Goal: Transaction & Acquisition: Purchase product/service

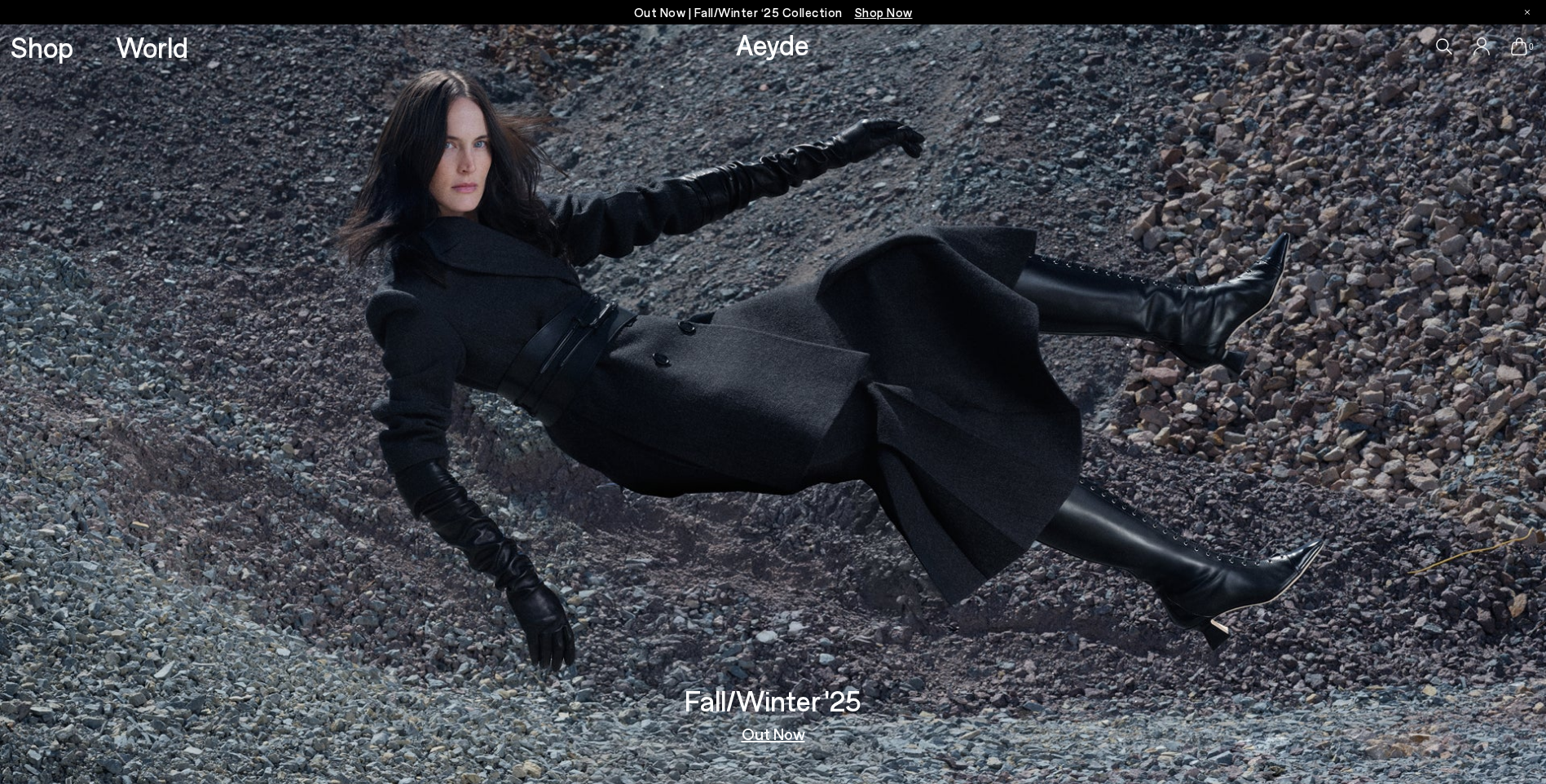
click at [1437, 54] on icon at bounding box center [1444, 47] width 16 height 16
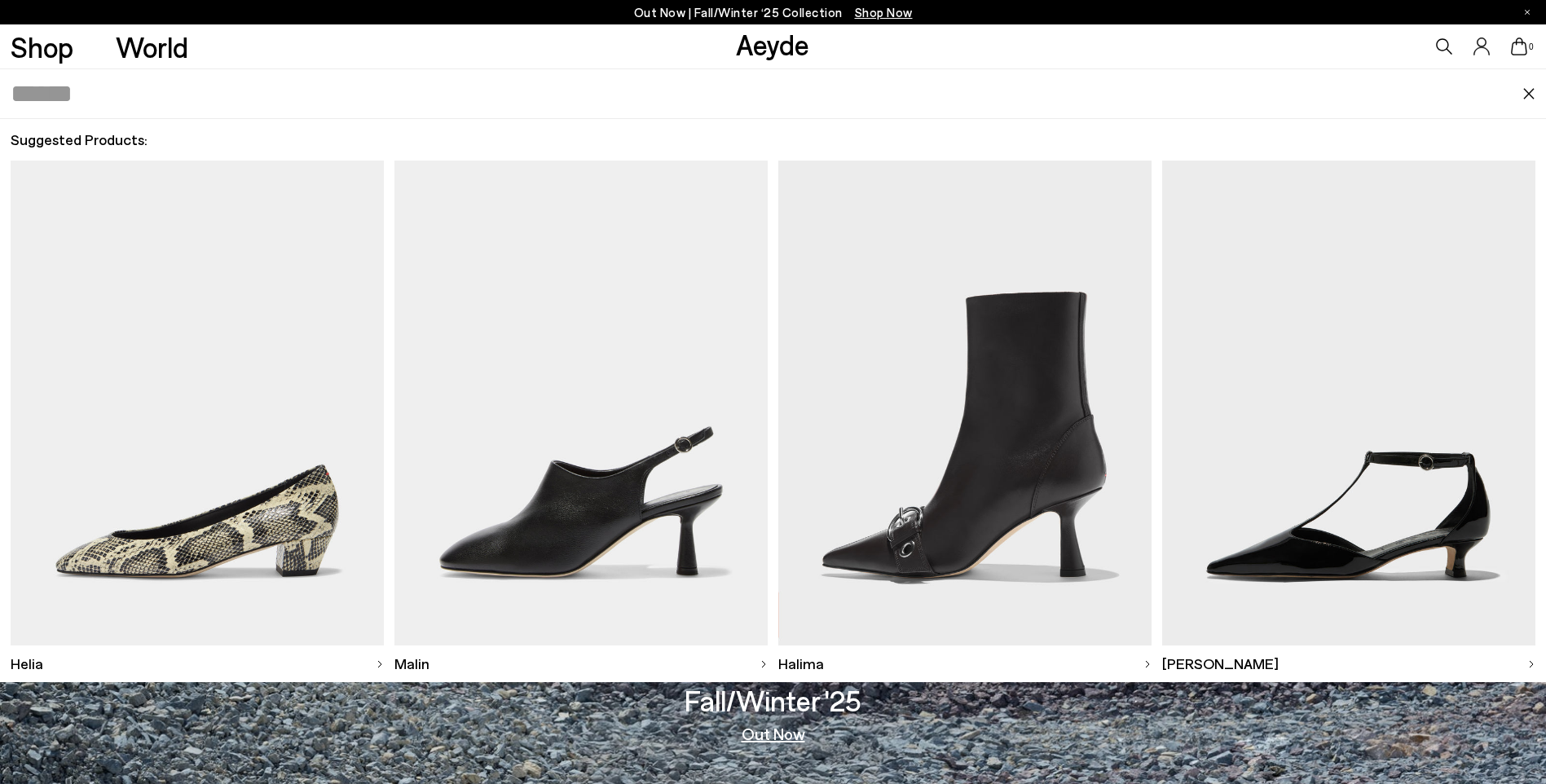
click at [467, 86] on input "text" at bounding box center [766, 93] width 1512 height 49
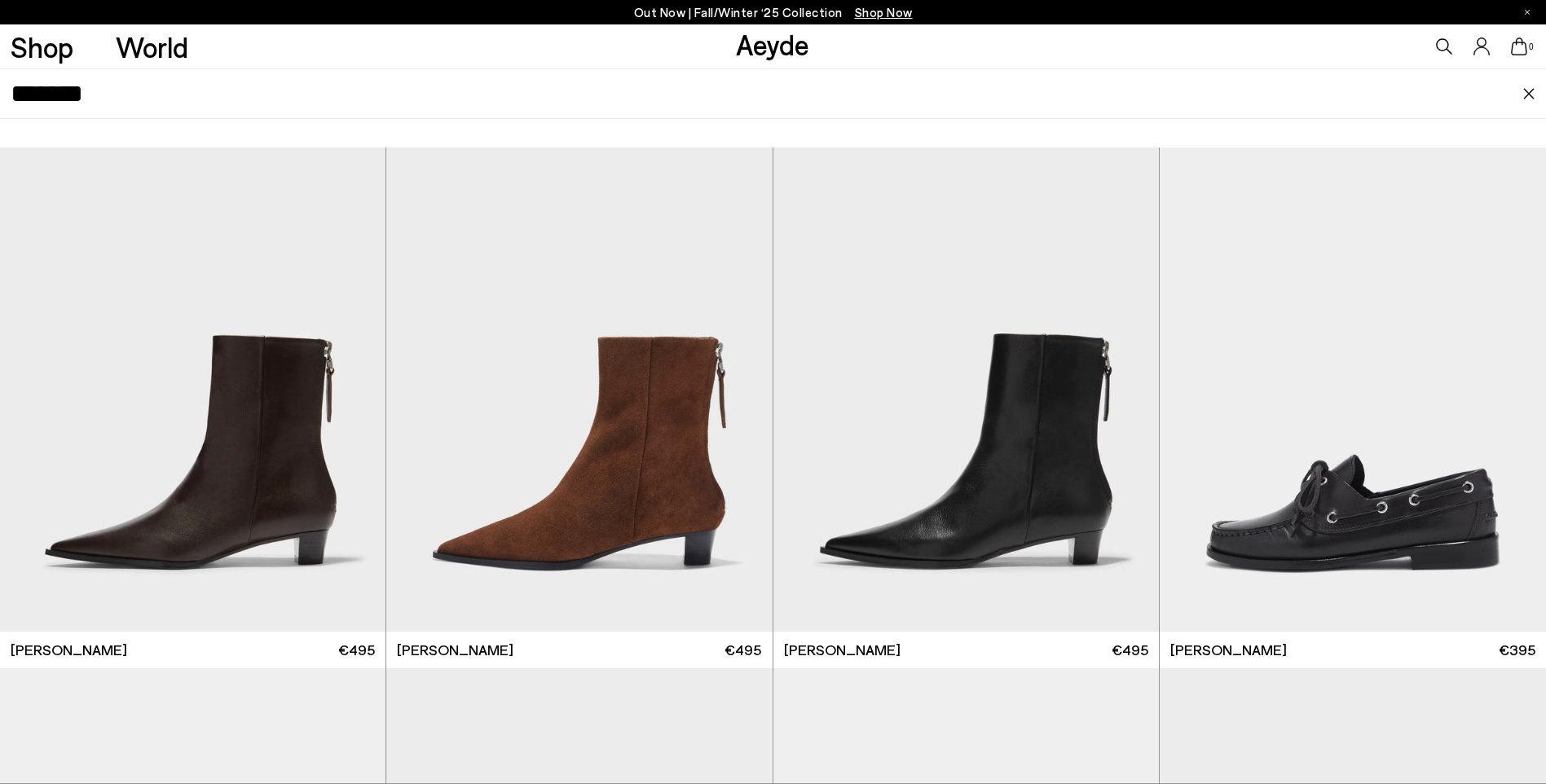
type input "*******"
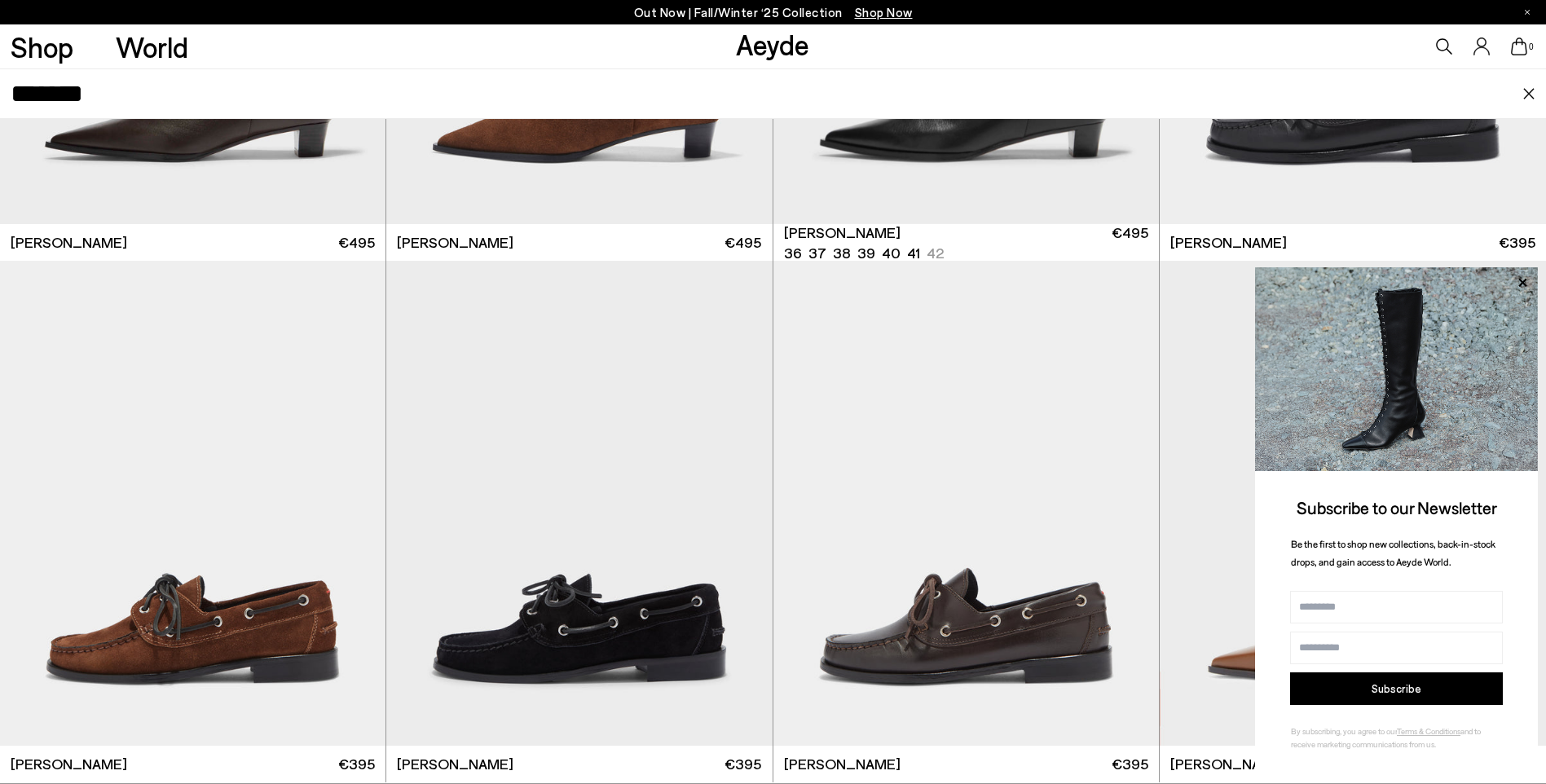
scroll to position [410, 0]
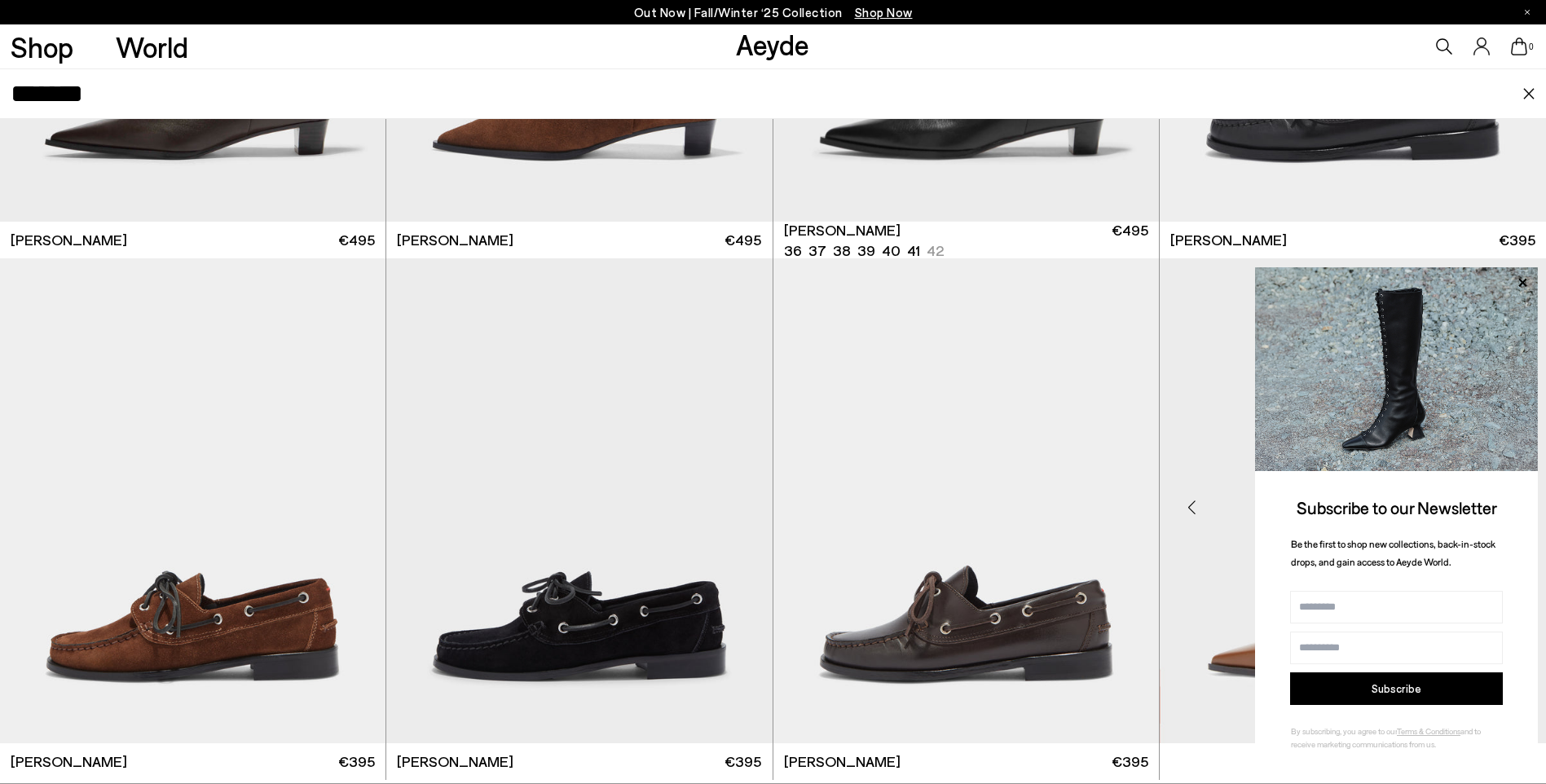
click at [1210, 467] on img at bounding box center [1352, 500] width 386 height 485
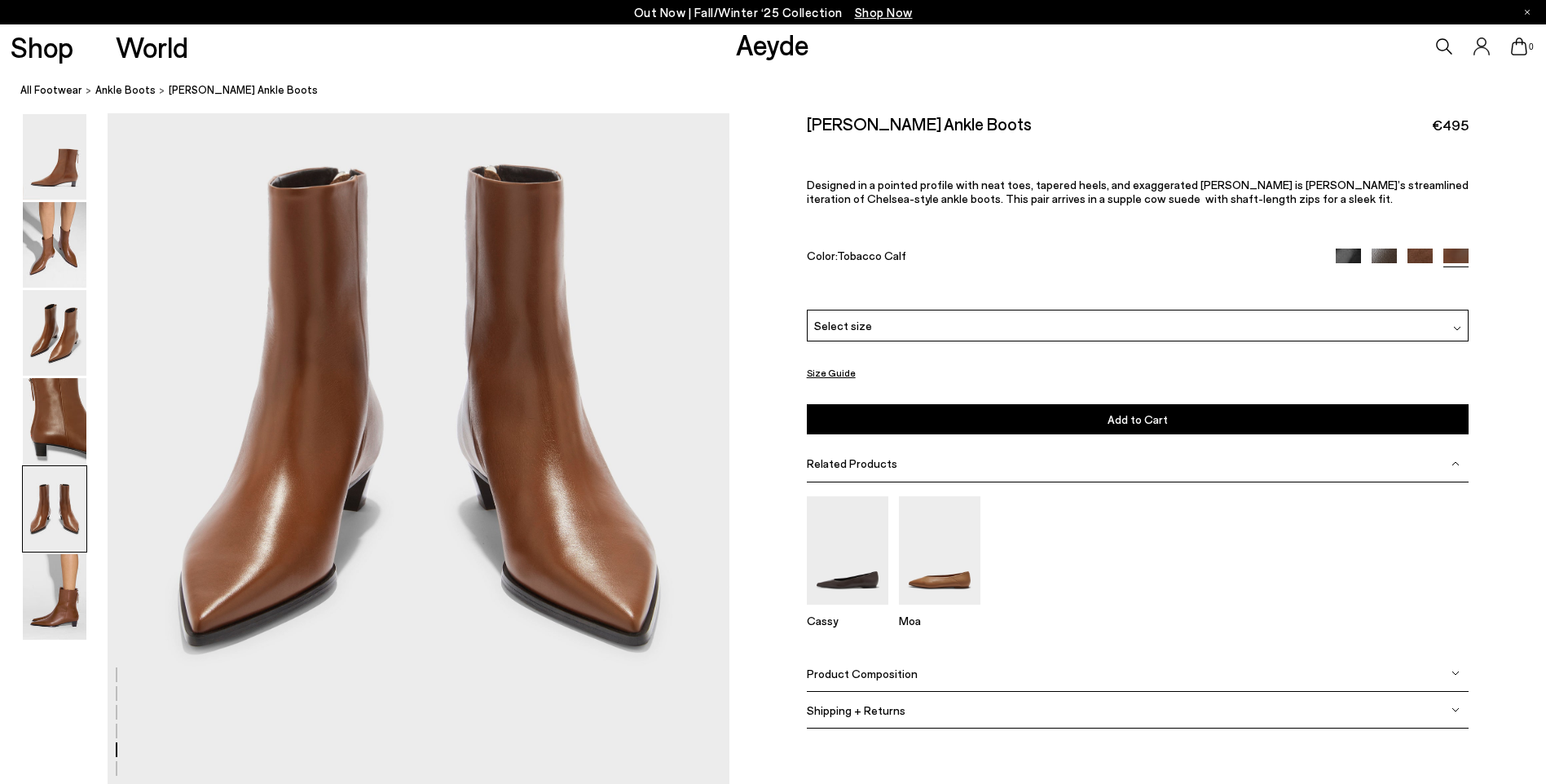
scroll to position [3447, 0]
click at [51, 426] on img at bounding box center [54, 421] width 63 height 85
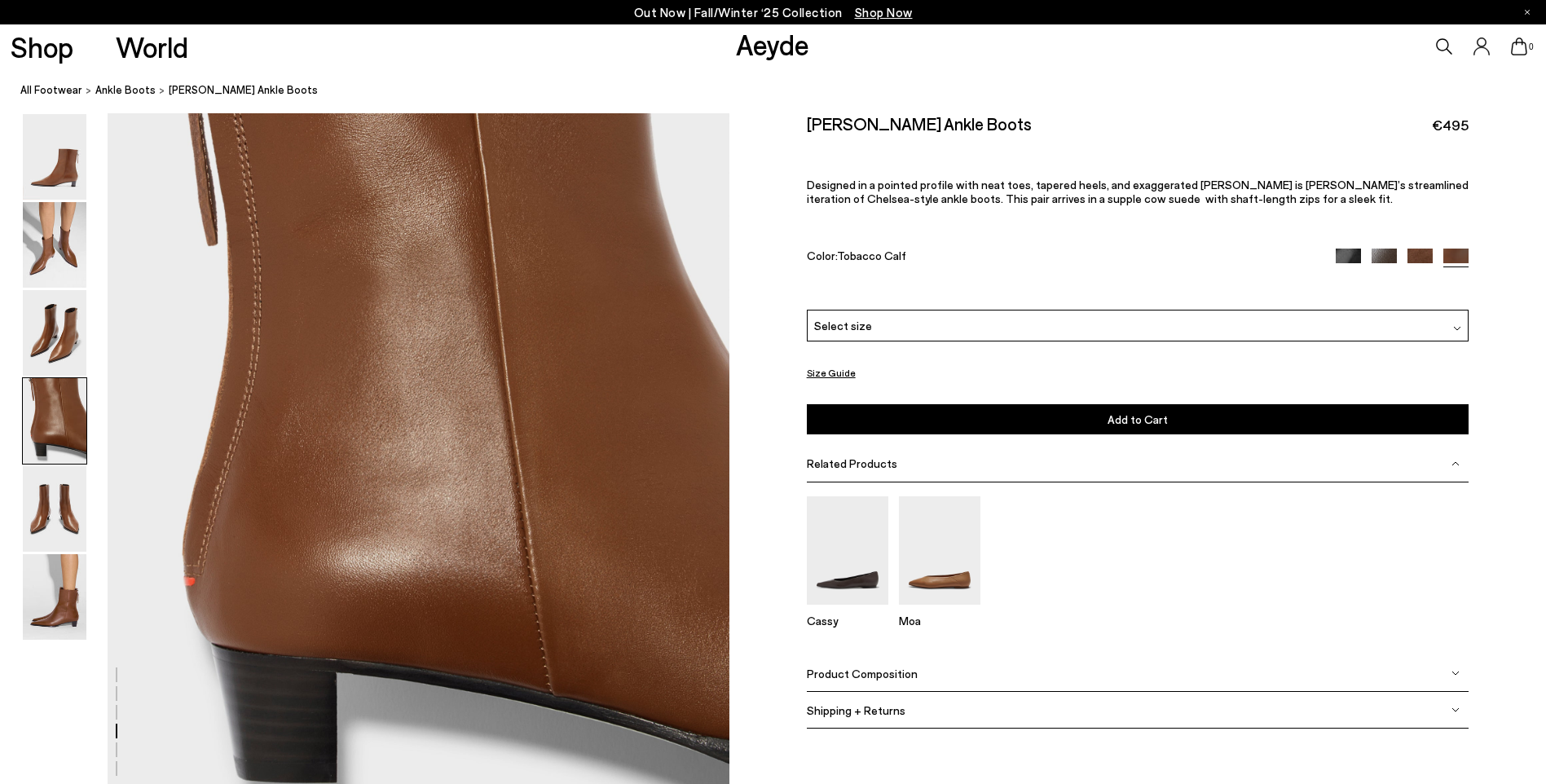
scroll to position [2495, 0]
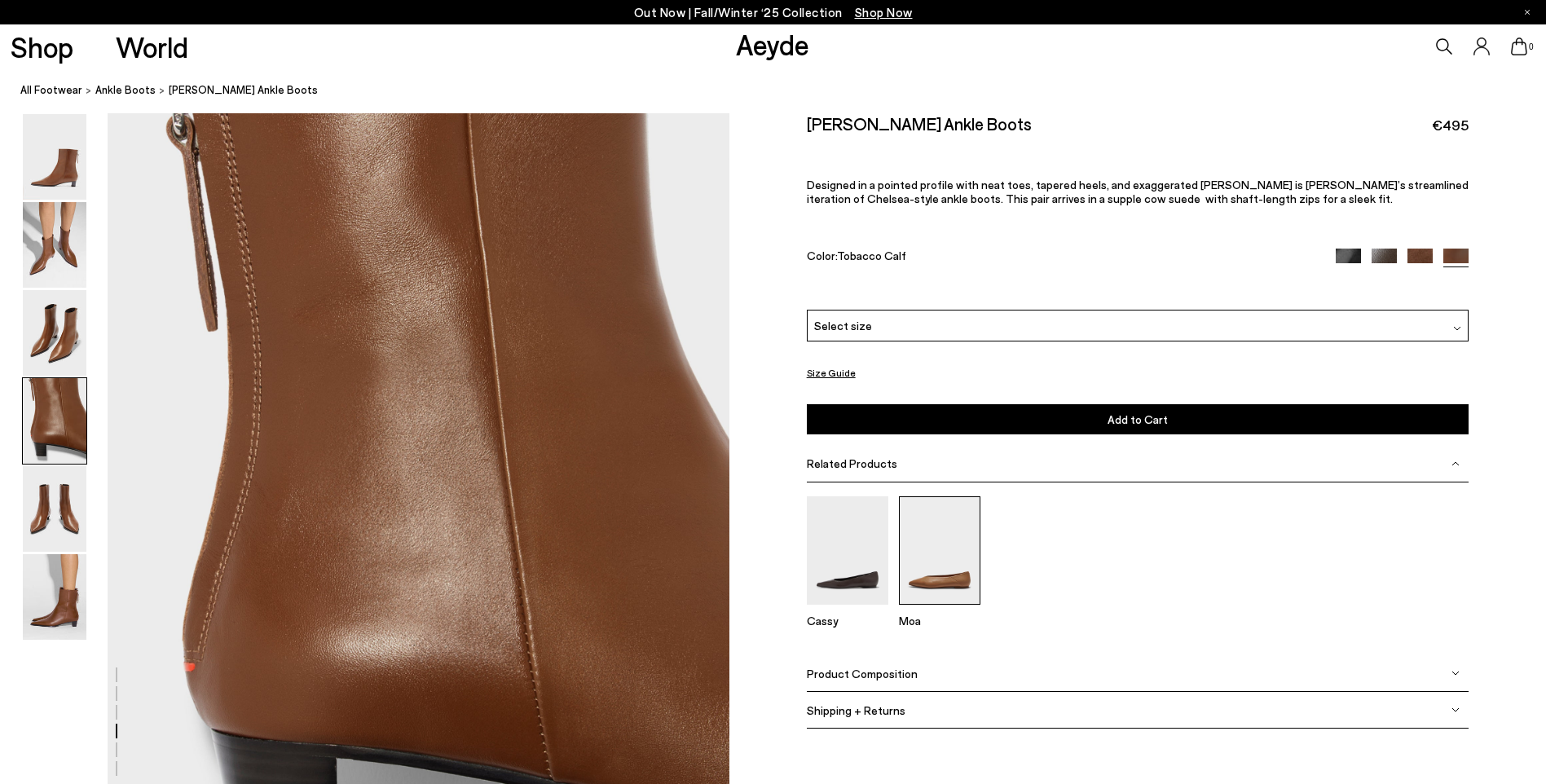
click at [936, 564] on img at bounding box center [939, 550] width 81 height 108
click at [1419, 255] on img at bounding box center [1420, 261] width 25 height 25
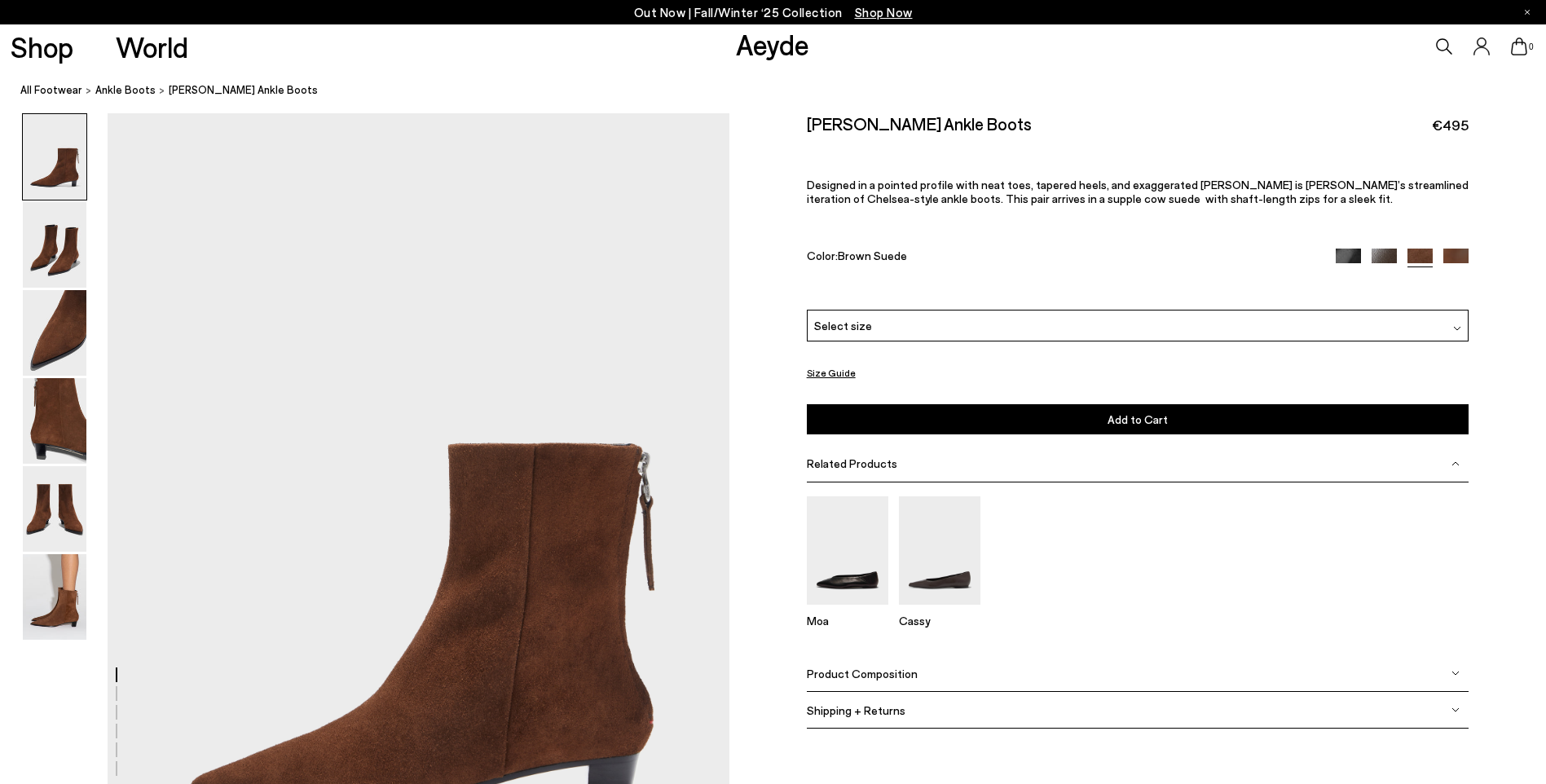
click at [1465, 258] on img at bounding box center [1456, 261] width 25 height 25
